Goal: Task Accomplishment & Management: Use online tool/utility

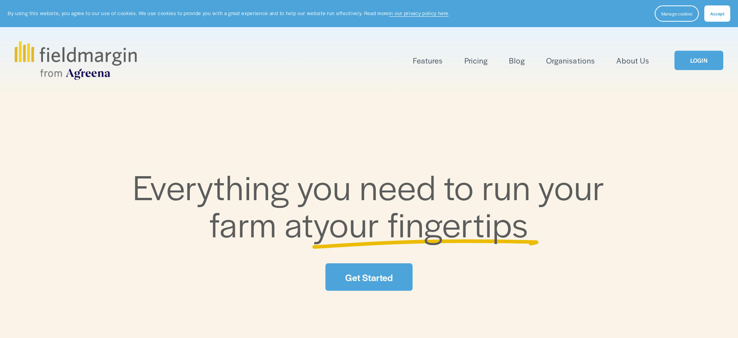
click at [713, 63] on link "LOGIN" at bounding box center [699, 61] width 49 height 20
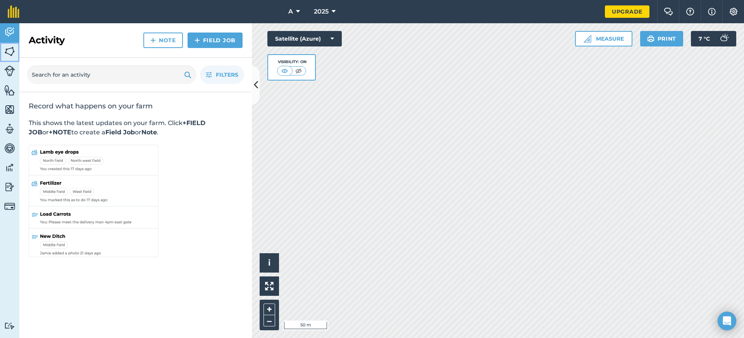
click at [7, 51] on img at bounding box center [9, 52] width 11 height 12
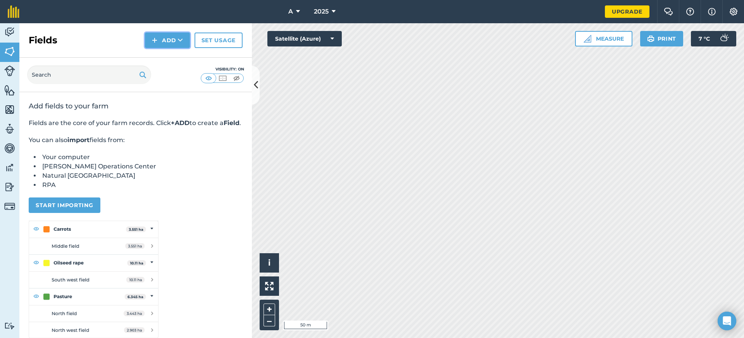
click at [160, 45] on button "Add" at bounding box center [167, 40] width 45 height 15
click at [9, 112] on img at bounding box center [9, 110] width 11 height 12
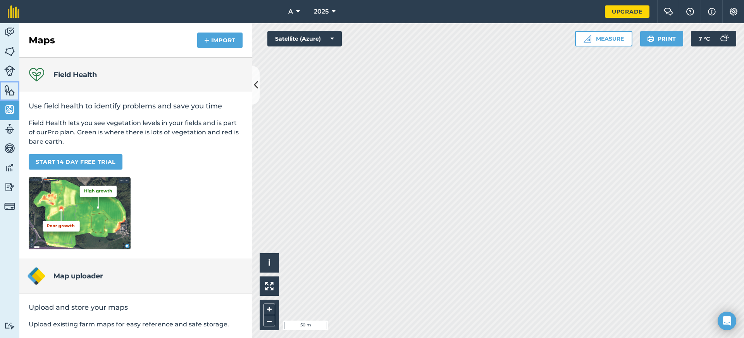
click at [12, 83] on link "Features" at bounding box center [9, 90] width 19 height 19
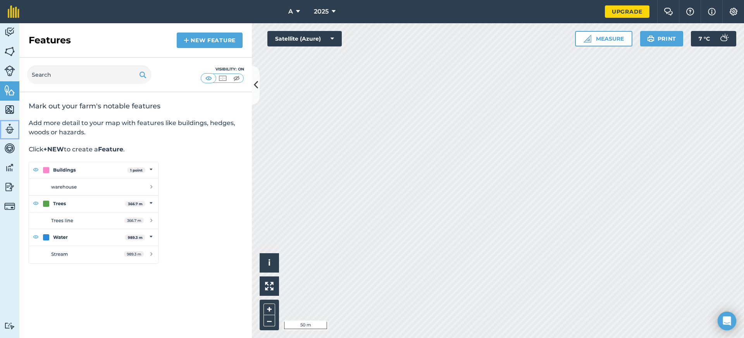
click at [4, 126] on img at bounding box center [9, 129] width 11 height 12
select select "MEMBER"
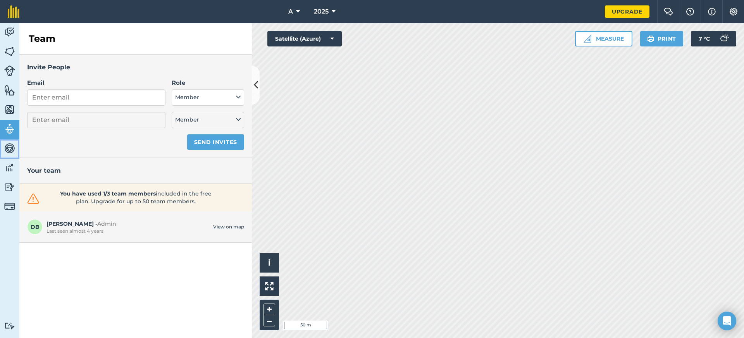
click at [10, 149] on img at bounding box center [9, 149] width 11 height 12
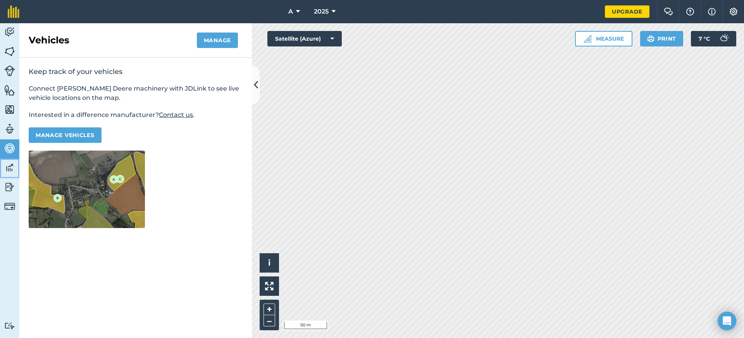
click at [8, 171] on img at bounding box center [9, 168] width 11 height 12
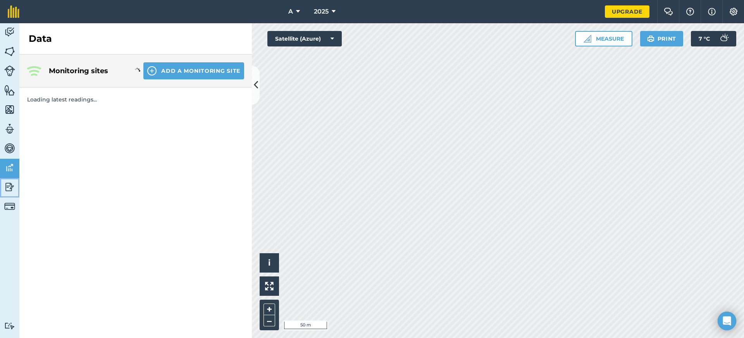
click at [9, 181] on link "Reporting" at bounding box center [9, 187] width 19 height 19
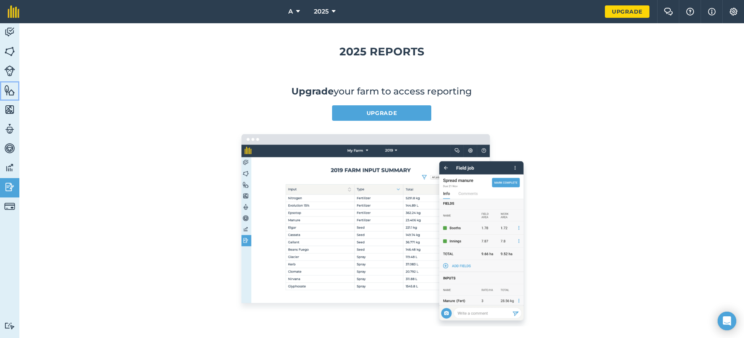
click at [15, 89] on link "Features" at bounding box center [9, 90] width 19 height 19
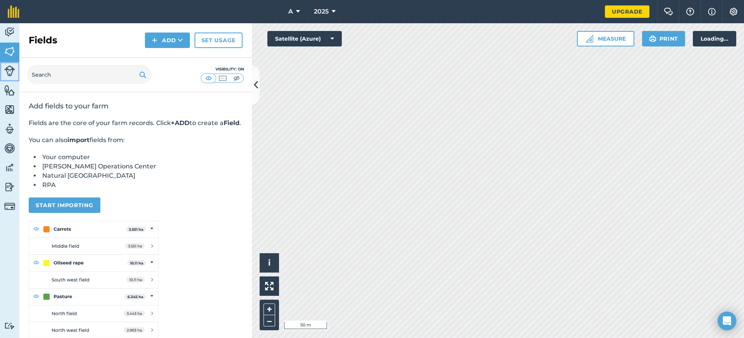
click at [13, 71] on img at bounding box center [9, 70] width 11 height 11
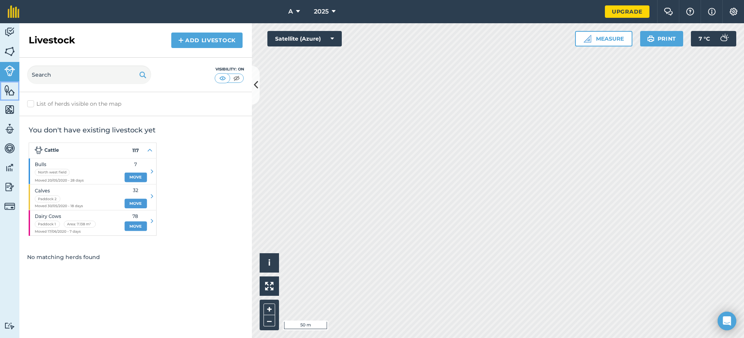
click at [8, 96] on link "Features" at bounding box center [9, 90] width 19 height 19
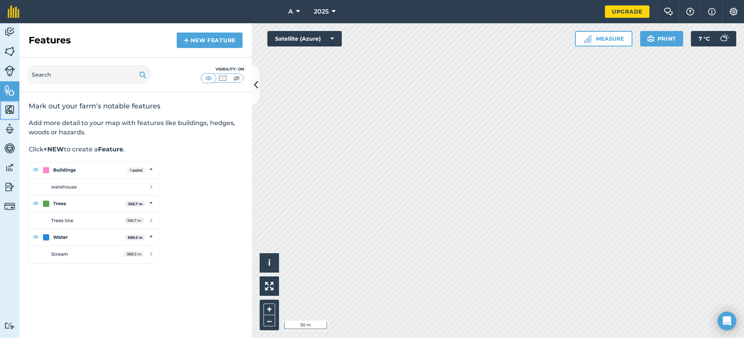
click at [12, 103] on link "Maps" at bounding box center [9, 110] width 19 height 19
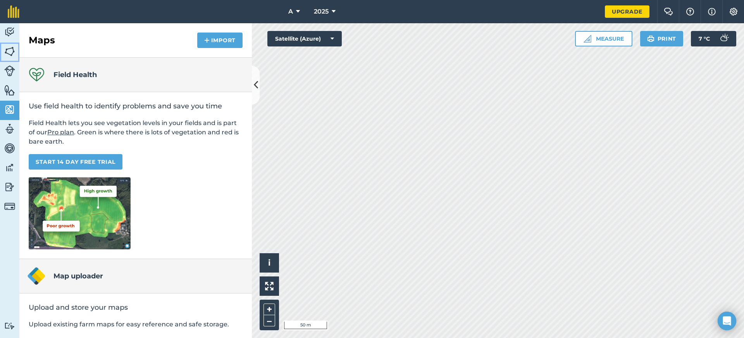
click at [9, 59] on link "Fields" at bounding box center [9, 52] width 19 height 19
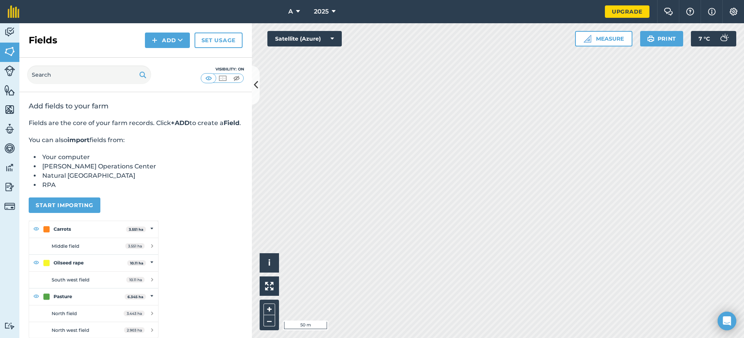
click at [167, 48] on div "Fields Add Set usage" at bounding box center [135, 40] width 232 height 34
click at [168, 45] on button "Add" at bounding box center [167, 40] width 45 height 15
click at [172, 59] on link "Draw" at bounding box center [167, 57] width 43 height 17
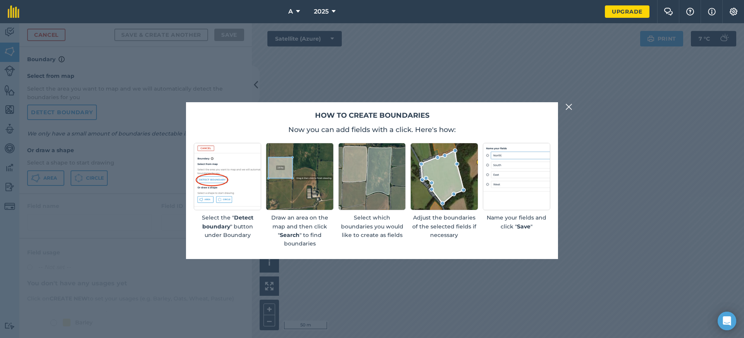
click at [566, 113] on div "How to create boundaries Now you can add fields with a click. Here's how: Selec…" at bounding box center [372, 180] width 744 height 315
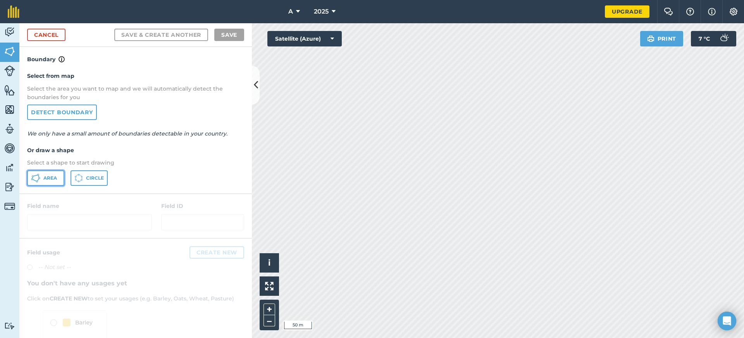
click at [50, 173] on button "Area" at bounding box center [45, 177] width 37 height 15
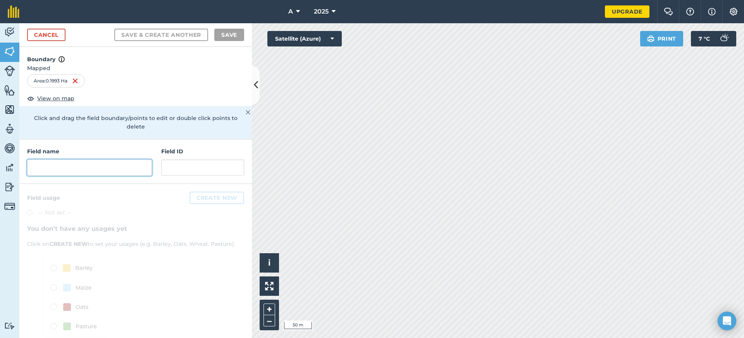
click at [47, 173] on input "text" at bounding box center [89, 168] width 125 height 16
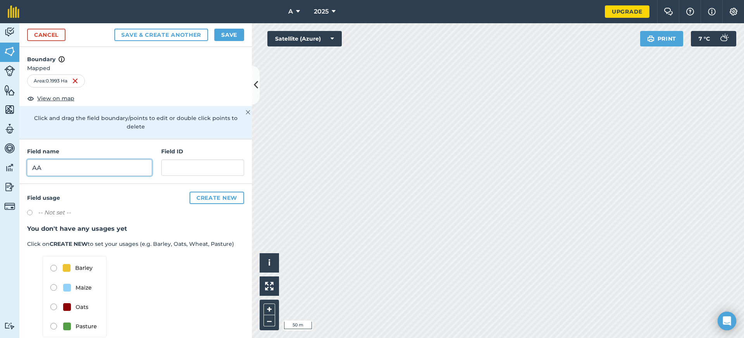
type input "AA"
click at [200, 177] on div "Field name AA Field ID" at bounding box center [135, 161] width 232 height 45
click at [200, 170] on input "text" at bounding box center [202, 168] width 83 height 16
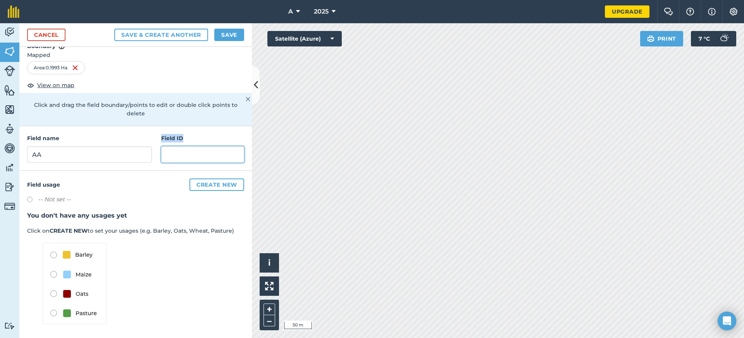
scroll to position [14, 0]
click at [66, 260] on img at bounding box center [75, 283] width 64 height 81
click at [196, 184] on button "Create new" at bounding box center [216, 184] width 55 height 12
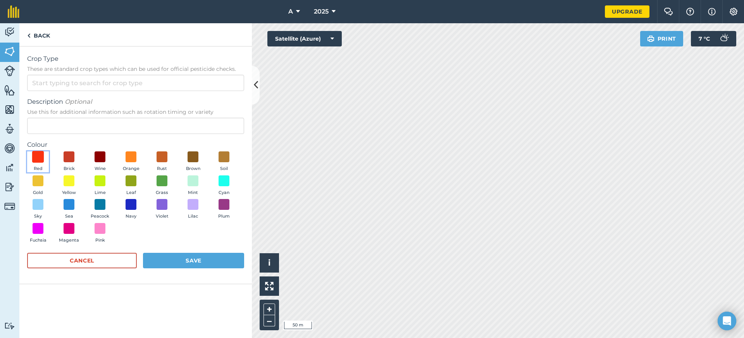
click at [36, 156] on span at bounding box center [38, 157] width 12 height 12
click at [67, 89] on input "Crop Type These are standard crop types which can be used for official pesticid…" at bounding box center [135, 83] width 217 height 16
click at [66, 122] on li "BARLEY" at bounding box center [136, 119] width 216 height 18
type input "BARLEY"
click at [184, 240] on div "Red Brick Wine Orange Rust Brown Soil Gold Yellow Lime Leaf Grass Mint Cyan Sky…" at bounding box center [135, 198] width 217 height 95
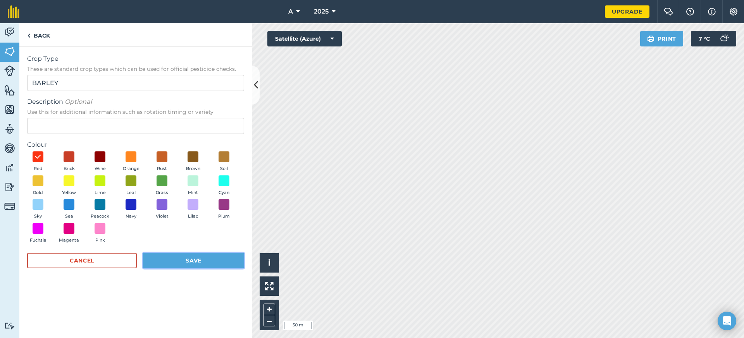
click at [188, 258] on button "Save" at bounding box center [193, 260] width 101 height 15
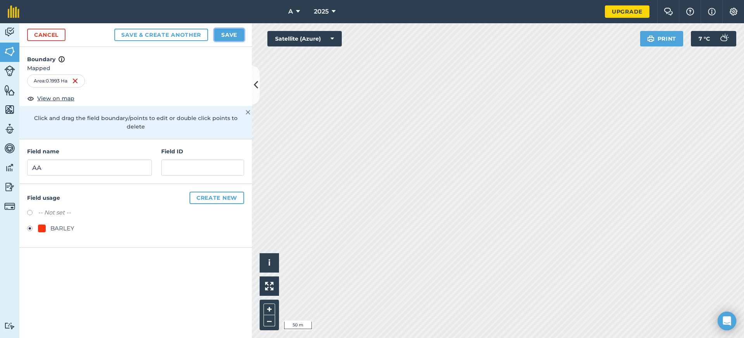
click at [226, 29] on button "Save" at bounding box center [229, 35] width 30 height 12
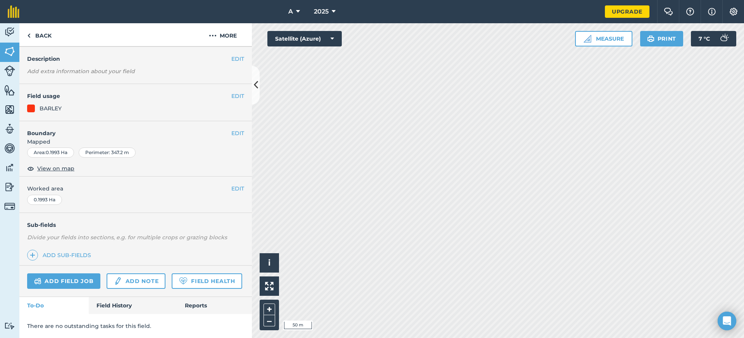
scroll to position [48, 0]
click at [75, 274] on link "Add field job" at bounding box center [63, 281] width 73 height 15
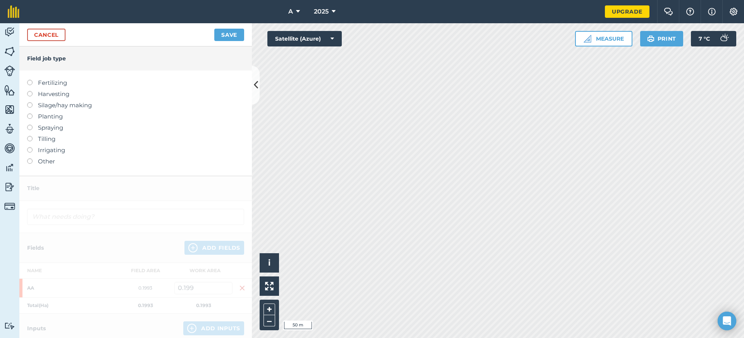
click at [48, 128] on label "Spraying" at bounding box center [135, 127] width 217 height 9
type input "Spraying"
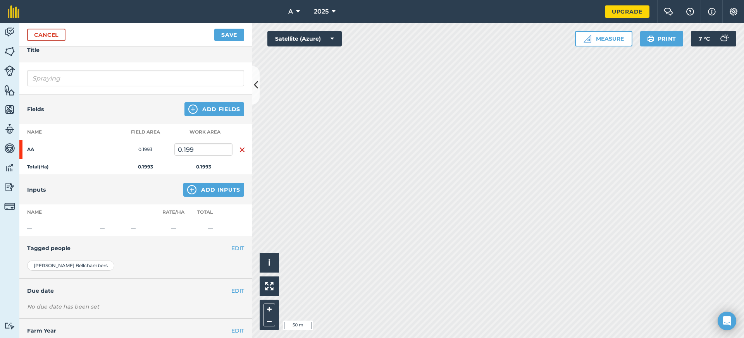
scroll to position [34, 0]
click at [213, 193] on button "Add Inputs" at bounding box center [213, 189] width 61 height 14
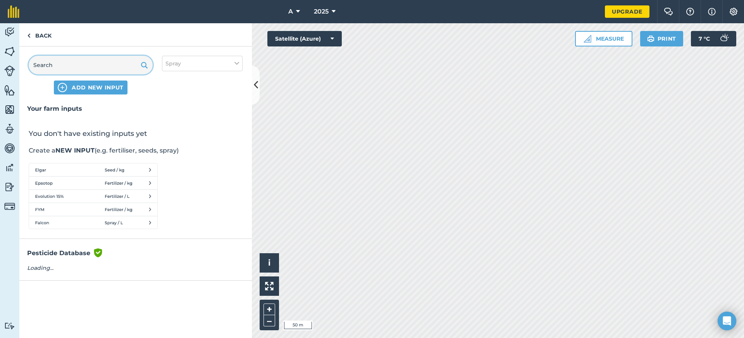
click at [94, 68] on input "text" at bounding box center [91, 65] width 124 height 19
click at [93, 86] on span "ADD NEW INPUT" at bounding box center [98, 88] width 52 height 8
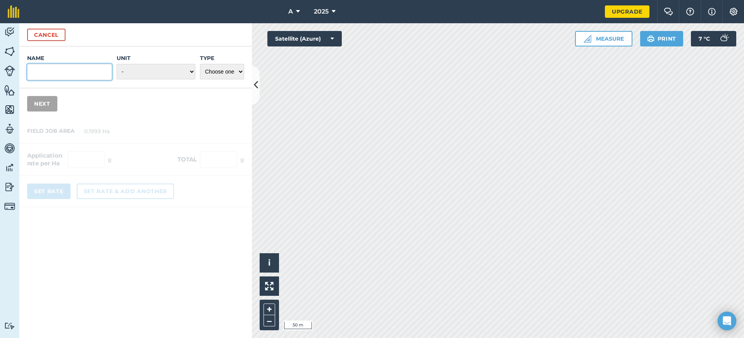
click at [81, 70] on input "Name" at bounding box center [69, 72] width 85 height 16
type input "Clethodim"
click at [50, 36] on button "Cancel" at bounding box center [46, 35] width 38 height 12
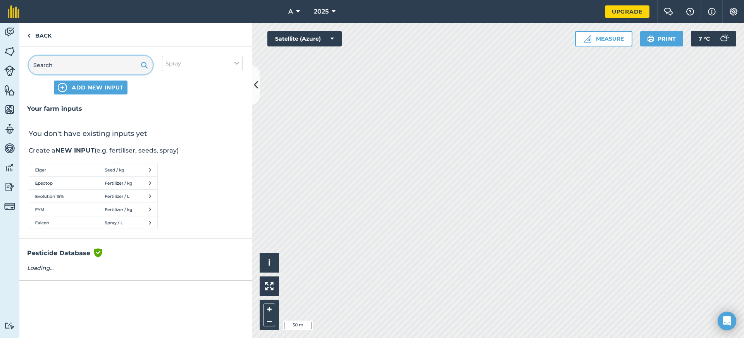
click at [81, 63] on input "text" at bounding box center [91, 65] width 124 height 19
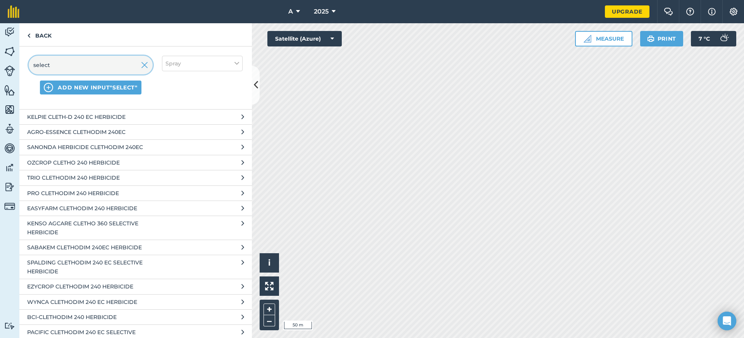
scroll to position [0, 0]
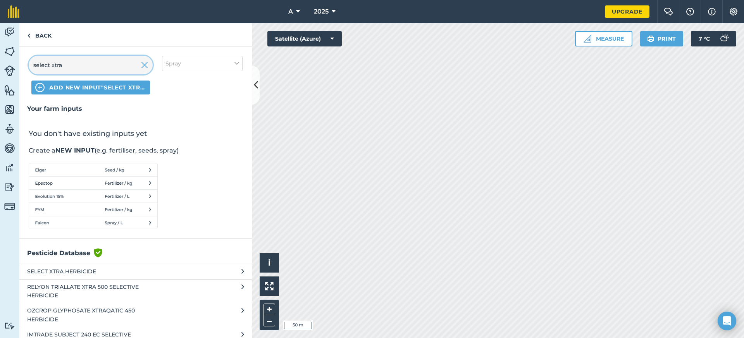
type input "select xtra"
click at [120, 274] on span "SELECT XTRA HERBICIDE" at bounding box center [90, 271] width 127 height 9
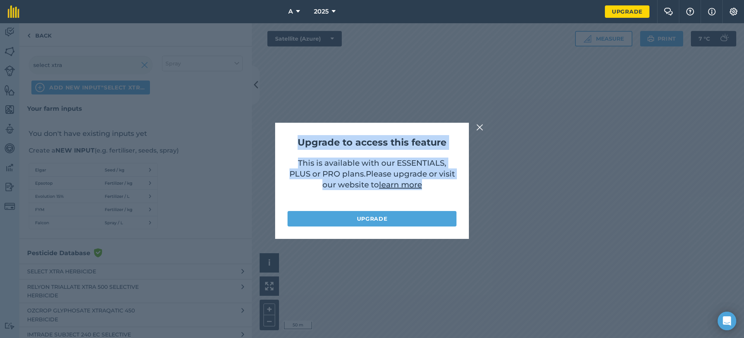
click at [484, 127] on div "Upgrade to access this feature This is available with our ESSENTIALS, PLUS or P…" at bounding box center [372, 180] width 744 height 315
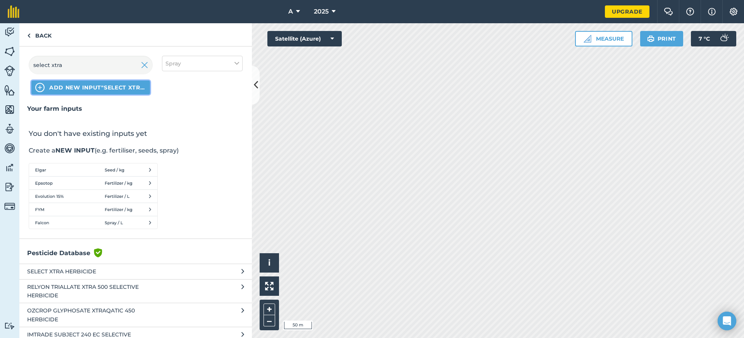
click at [115, 87] on span "ADD NEW INPUT "select xtra"" at bounding box center [97, 88] width 97 height 8
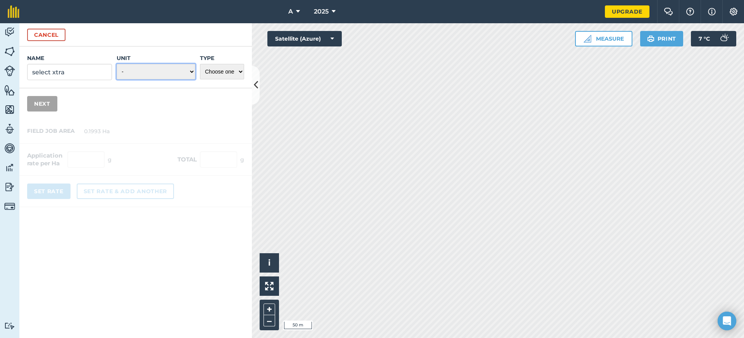
click at [150, 67] on select "- Grams/g Kilograms/kg Metric tonnes/t Millilitres/ml Litres/L Ounces/oz Pounds…" at bounding box center [156, 71] width 79 height 15
select select "LITRES"
click at [117, 64] on select "- Grams/g Kilograms/kg Metric tonnes/t Millilitres/ml Litres/L Ounces/oz Pounds…" at bounding box center [156, 71] width 79 height 15
click at [217, 66] on select "Choose one Fertilizer Seed Spray Fuel Other" at bounding box center [222, 71] width 44 height 15
select select "SPRAY"
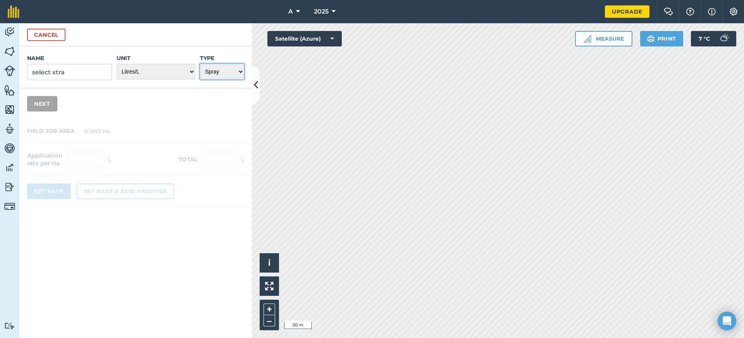
click at [200, 64] on select "Choose one Fertilizer Seed Spray Fuel Other" at bounding box center [222, 71] width 44 height 15
click at [45, 110] on button "Next" at bounding box center [42, 103] width 30 height 15
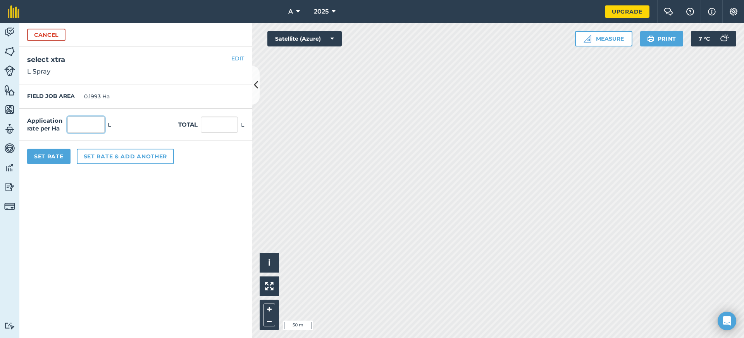
click at [91, 124] on input "text" at bounding box center [85, 125] width 37 height 16
type input "5"
type input "1"
type input "0.199"
click at [50, 156] on button "Set Rate" at bounding box center [48, 156] width 43 height 15
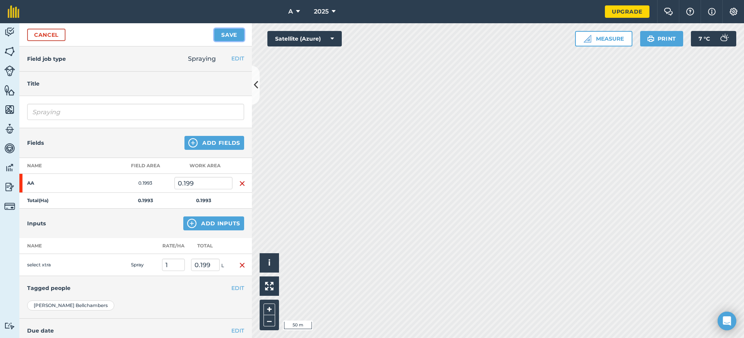
click at [228, 35] on button "Save" at bounding box center [229, 35] width 30 height 12
